Goal: Find specific page/section: Find specific page/section

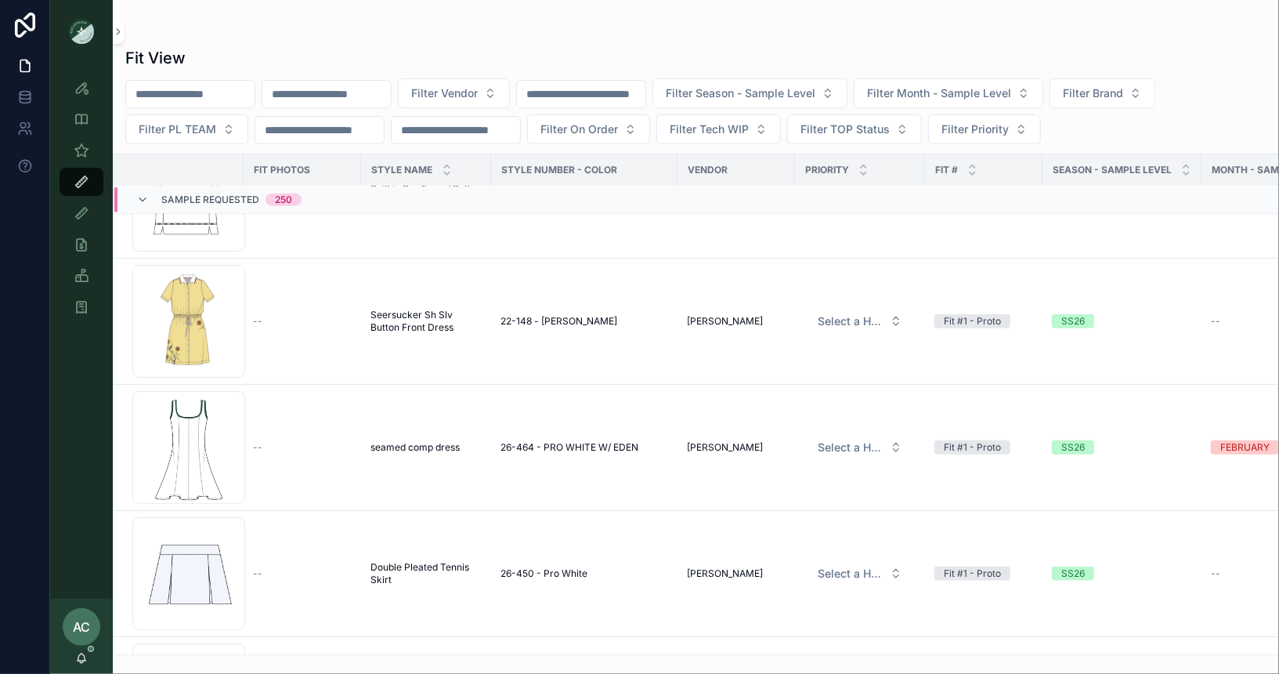
scroll to position [1145, 0]
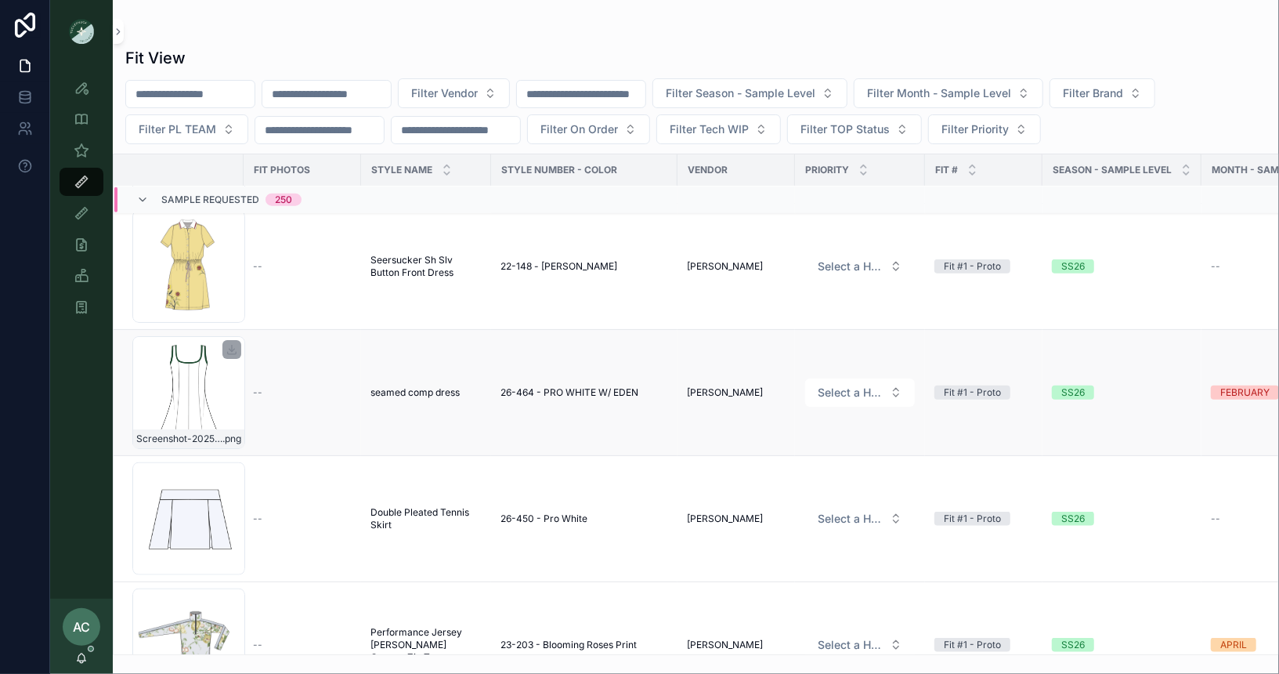
click at [190, 393] on div "Screenshot-2025-08-29-at-4.56.43-PM .png" at bounding box center [188, 392] width 113 height 113
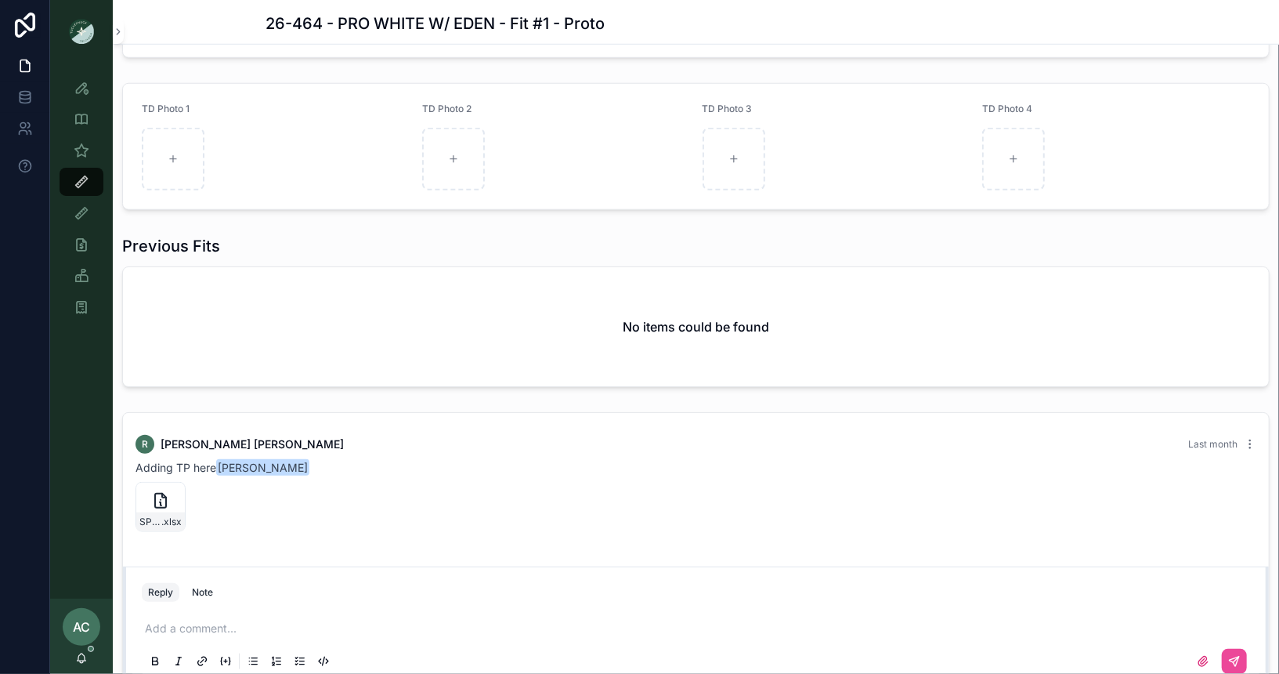
scroll to position [931, 0]
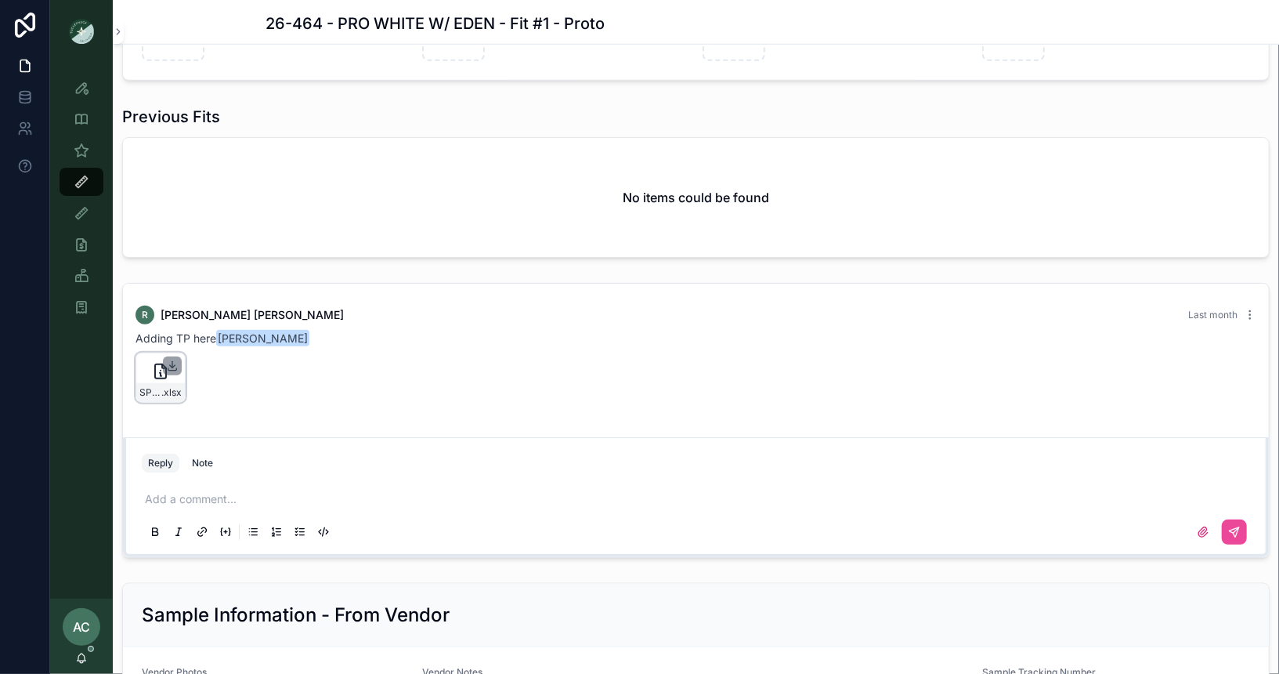
click at [172, 365] on icon "scrollable content" at bounding box center [172, 366] width 5 height 2
